Goal: Find specific page/section

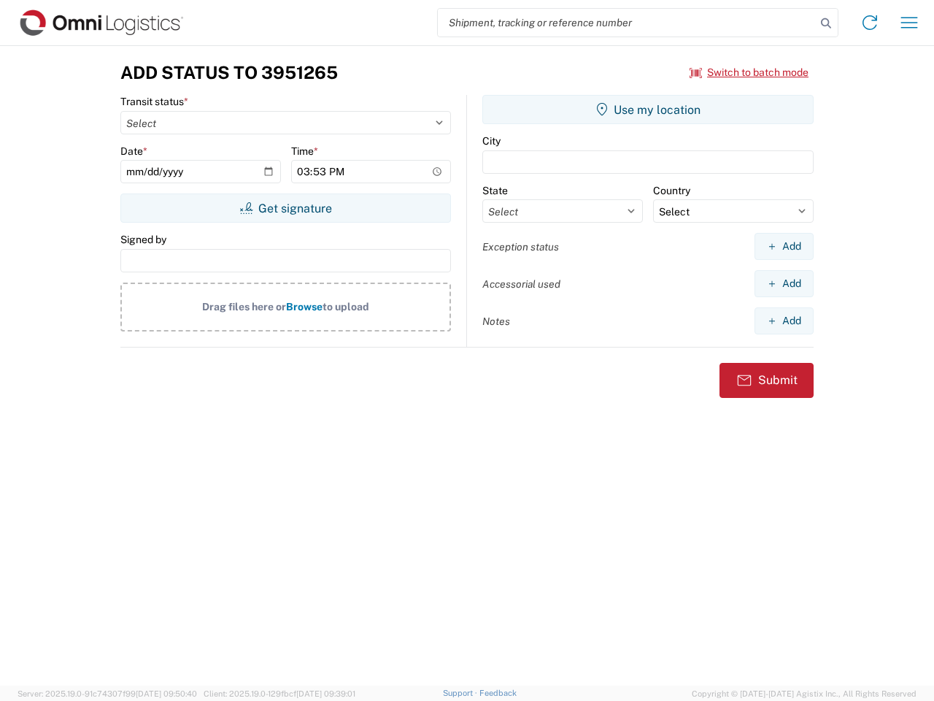
click at [627, 23] on input "search" at bounding box center [627, 23] width 378 height 28
click at [826, 23] on icon at bounding box center [826, 23] width 20 height 20
click at [870, 23] on icon at bounding box center [870, 22] width 23 height 23
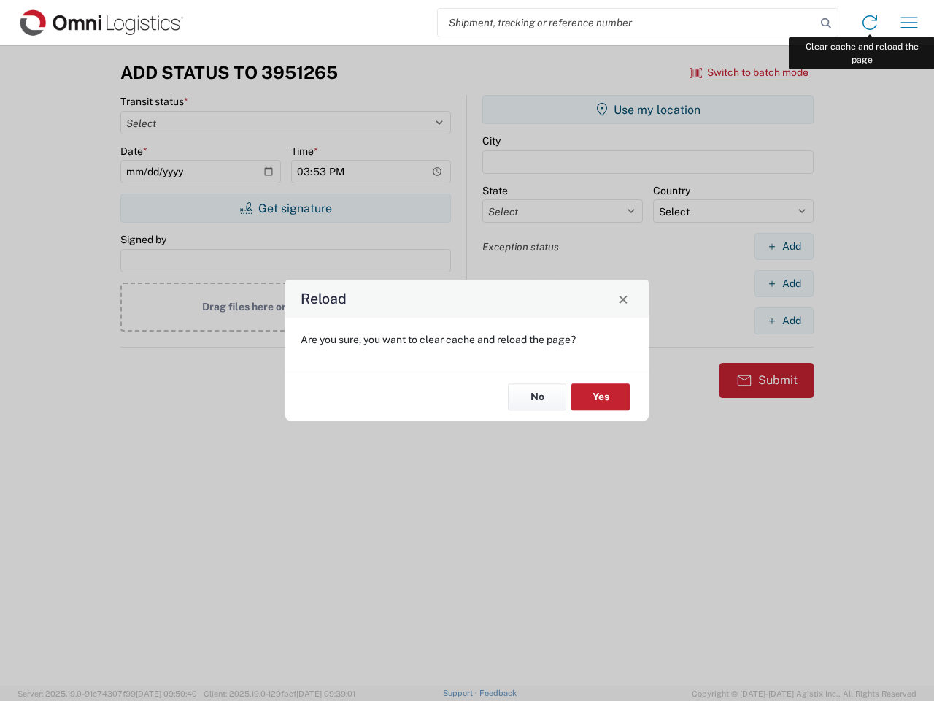
click at [910, 23] on div "Reload Are you sure, you want to clear cache and reload the page? No Yes" at bounding box center [467, 350] width 934 height 701
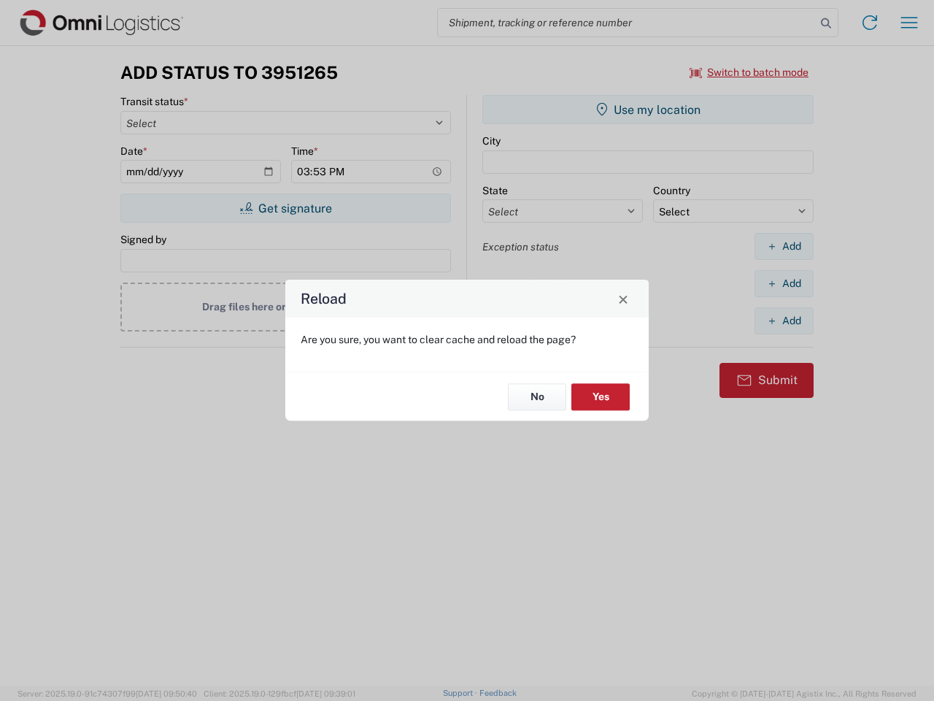
click at [750, 72] on div "Reload Are you sure, you want to clear cache and reload the page? No Yes" at bounding box center [467, 350] width 934 height 701
click at [285, 208] on div "Reload Are you sure, you want to clear cache and reload the page? No Yes" at bounding box center [467, 350] width 934 height 701
click at [648, 110] on div "Reload Are you sure, you want to clear cache and reload the page? No Yes" at bounding box center [467, 350] width 934 height 701
click at [784, 246] on div "Reload Are you sure, you want to clear cache and reload the page? No Yes" at bounding box center [467, 350] width 934 height 701
click at [784, 283] on div "Reload Are you sure, you want to clear cache and reload the page? No Yes" at bounding box center [467, 350] width 934 height 701
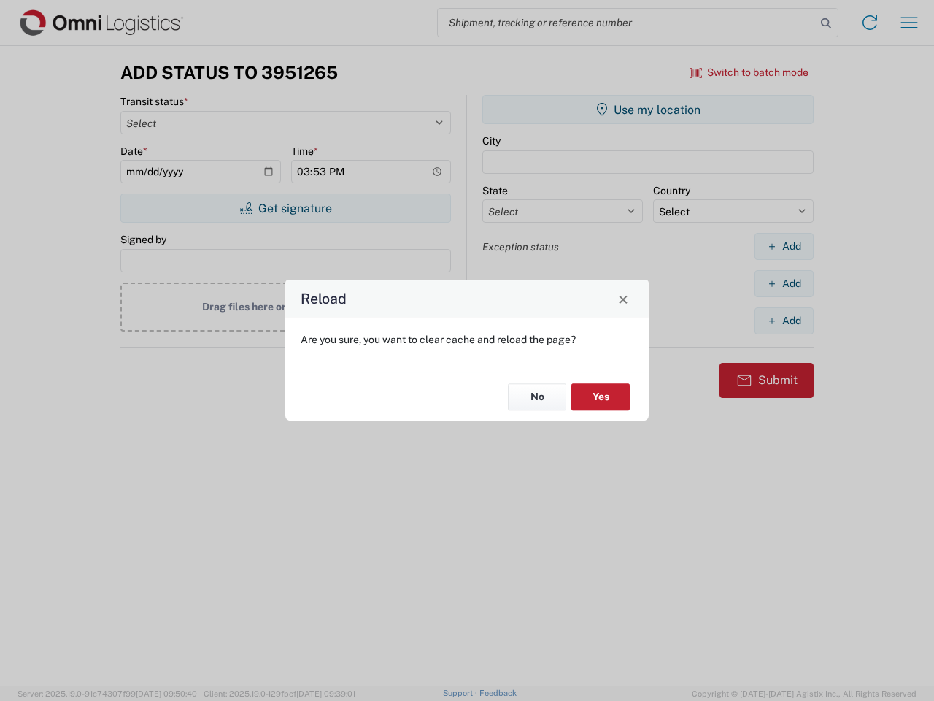
click at [784, 320] on div "Reload Are you sure, you want to clear cache and reload the page? No Yes" at bounding box center [467, 350] width 934 height 701
